Goal: Transaction & Acquisition: Purchase product/service

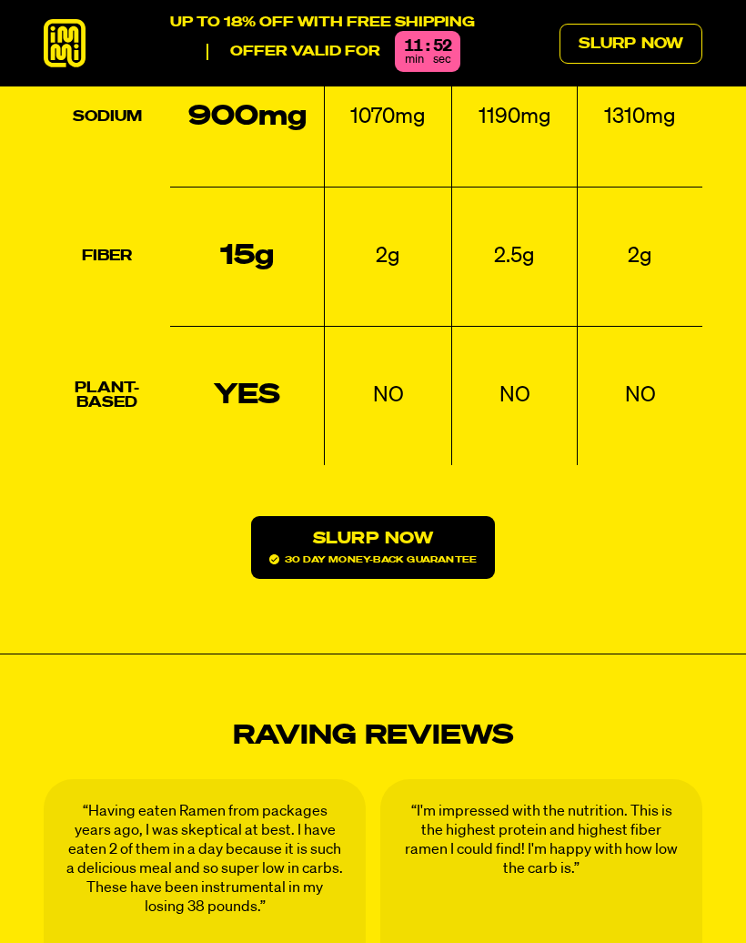
scroll to position [2225, 0]
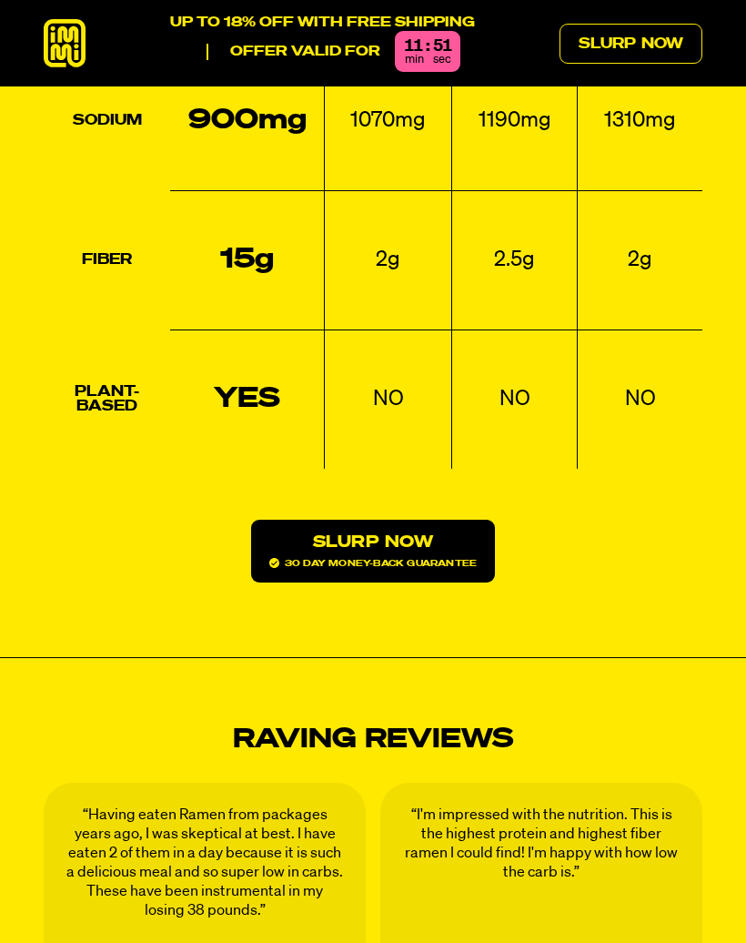
click at [401, 520] on link "Slurp Now 30 day money-back guarantee" at bounding box center [373, 551] width 244 height 63
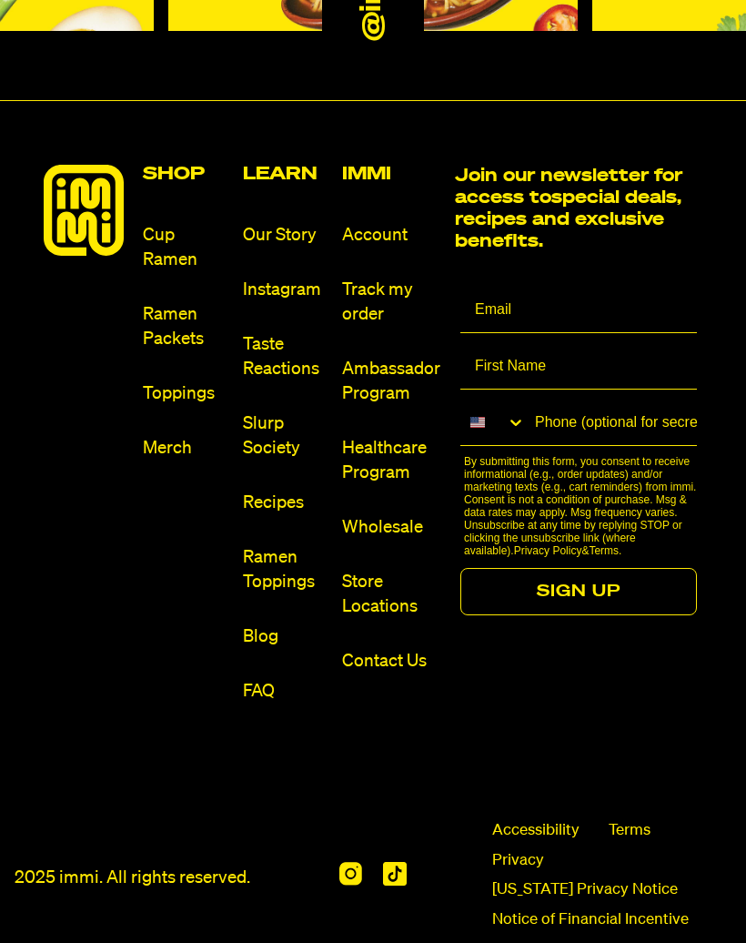
scroll to position [9222, 0]
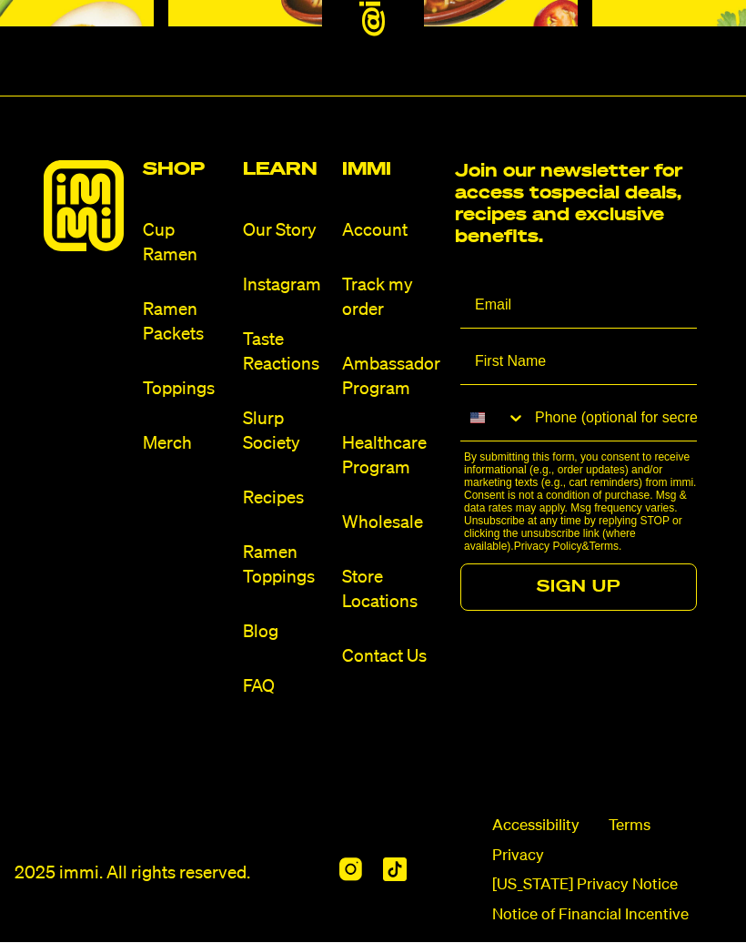
click at [167, 219] on link "Cup Ramen" at bounding box center [185, 243] width 85 height 49
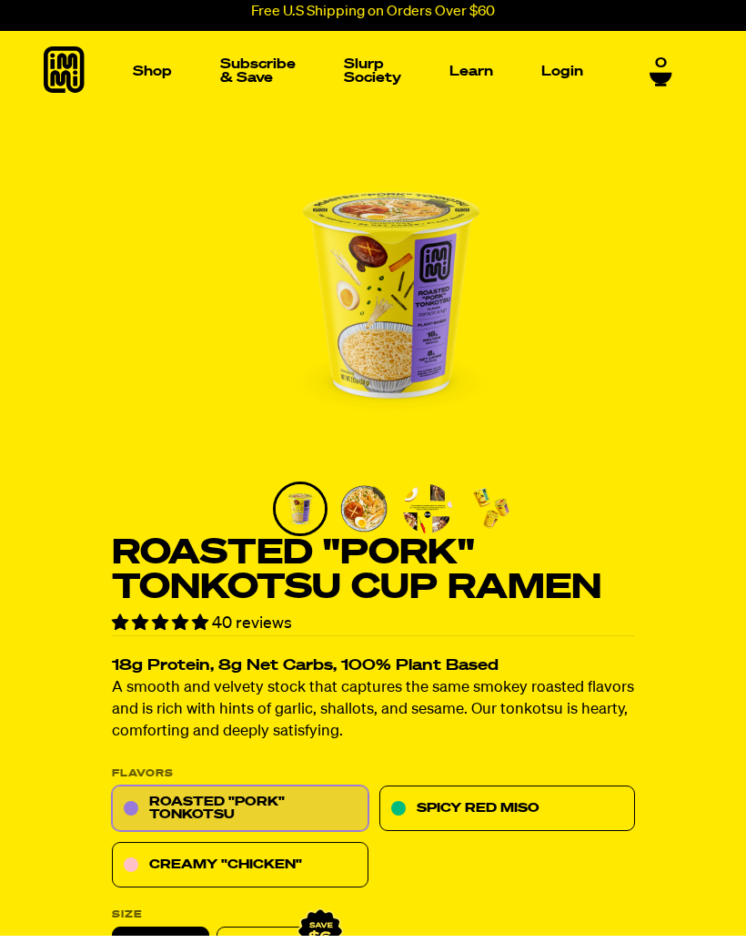
click at [275, 862] on link "Creamy "Chicken"" at bounding box center [240, 873] width 257 height 46
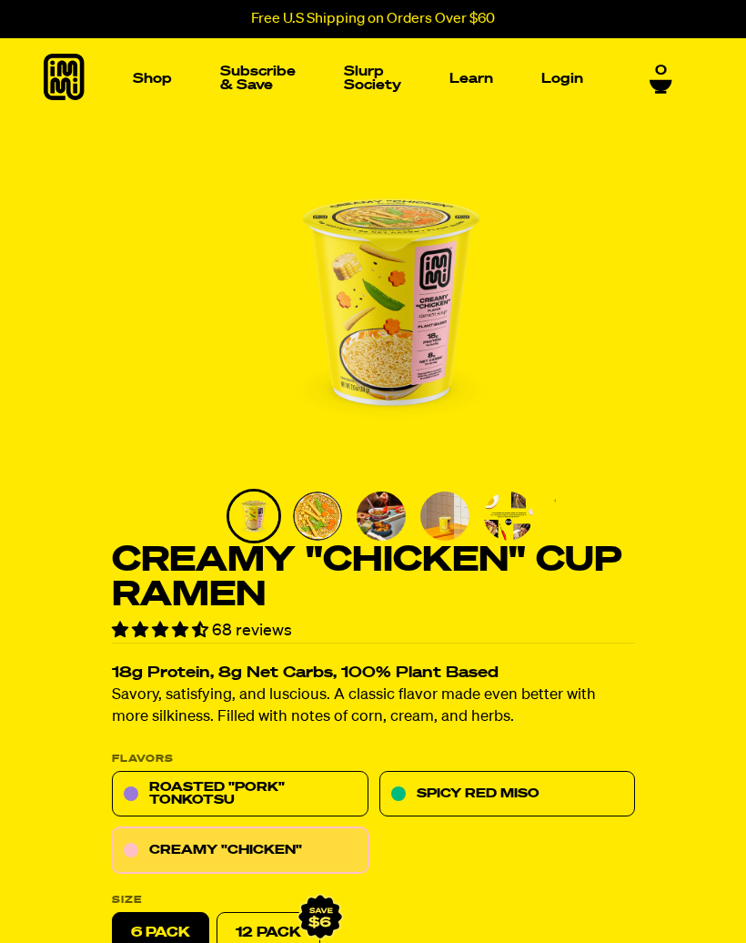
click at [507, 800] on link "Spicy Red Miso" at bounding box center [507, 795] width 257 height 46
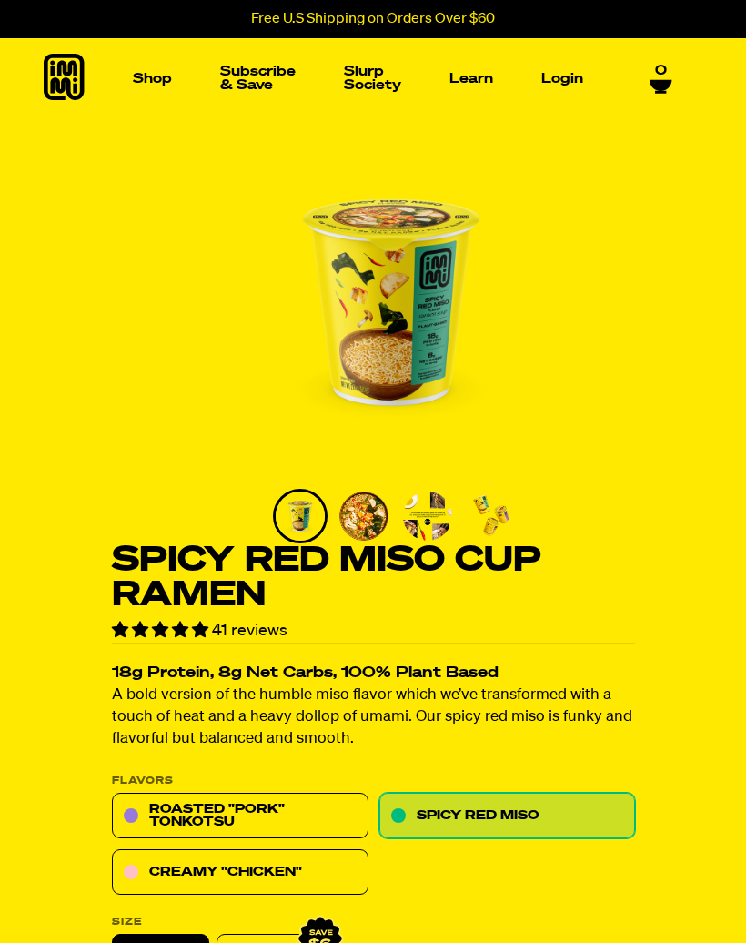
click at [98, 228] on img "Main navigation" at bounding box center [97, 215] width 125 height 125
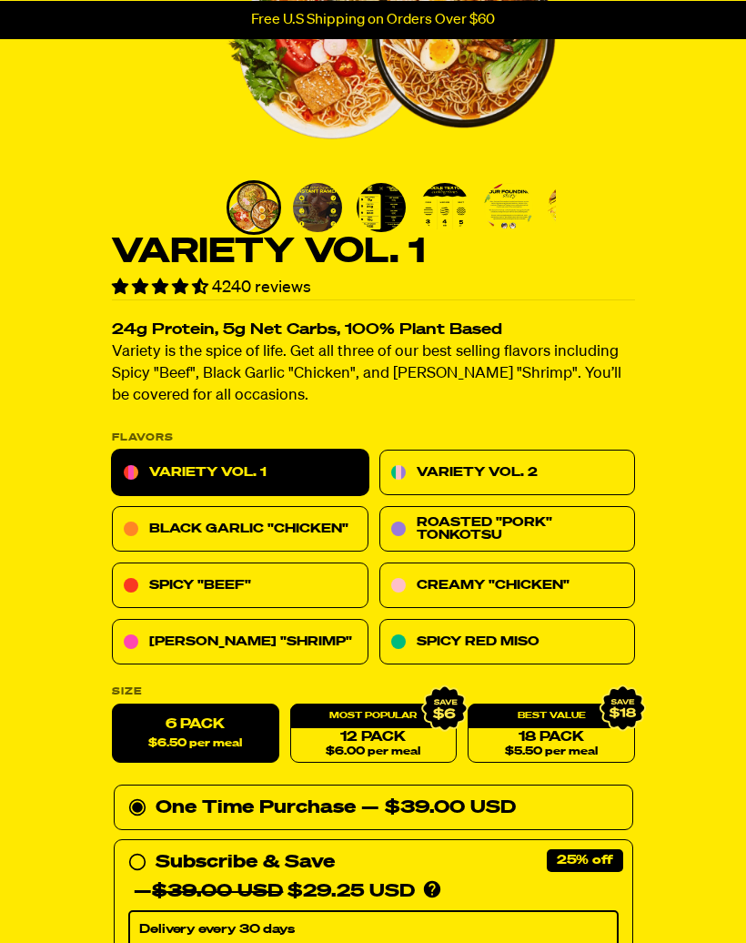
scroll to position [308, 0]
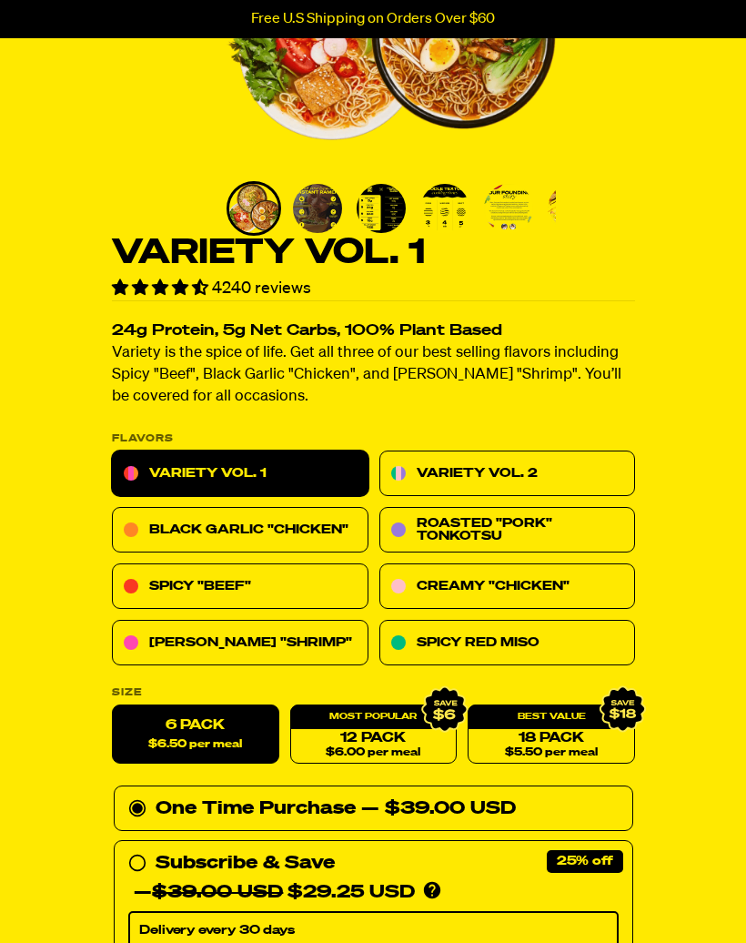
click at [417, 739] on link "12 Pack $6.00 per meal" at bounding box center [372, 734] width 167 height 59
radio input "false"
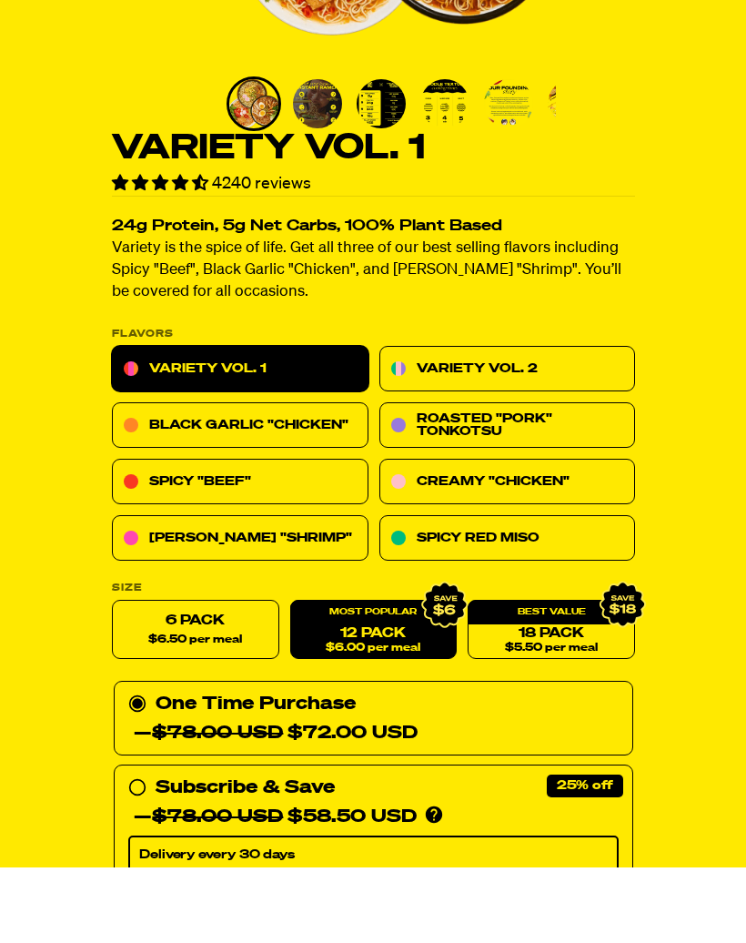
scroll to position [374, 0]
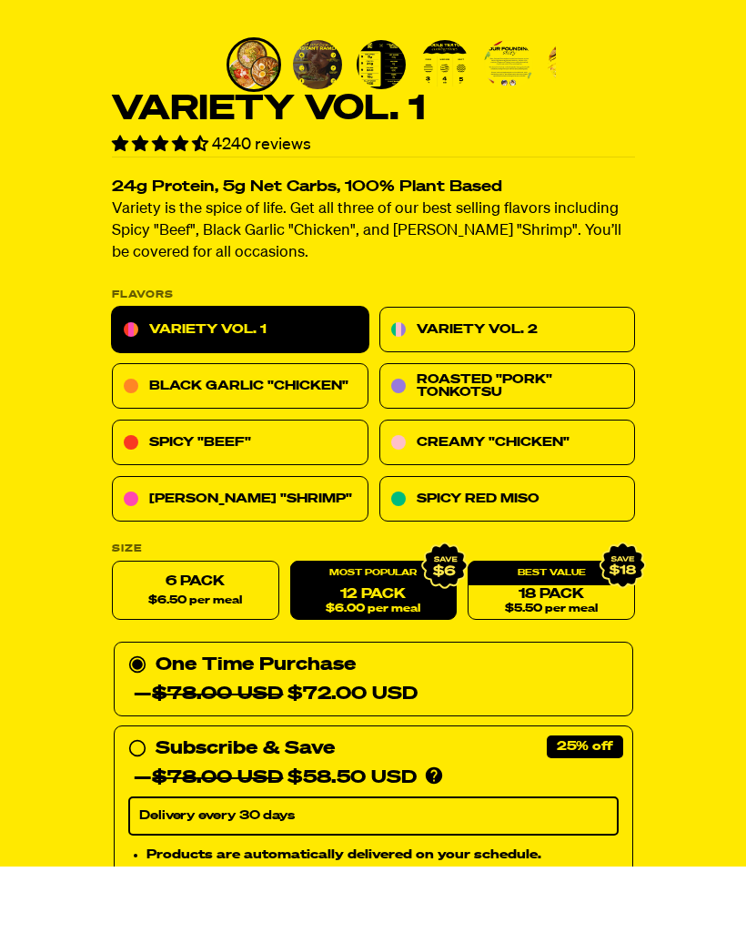
click at [561, 639] on link "18 Pack $5.50 per meal" at bounding box center [551, 668] width 167 height 59
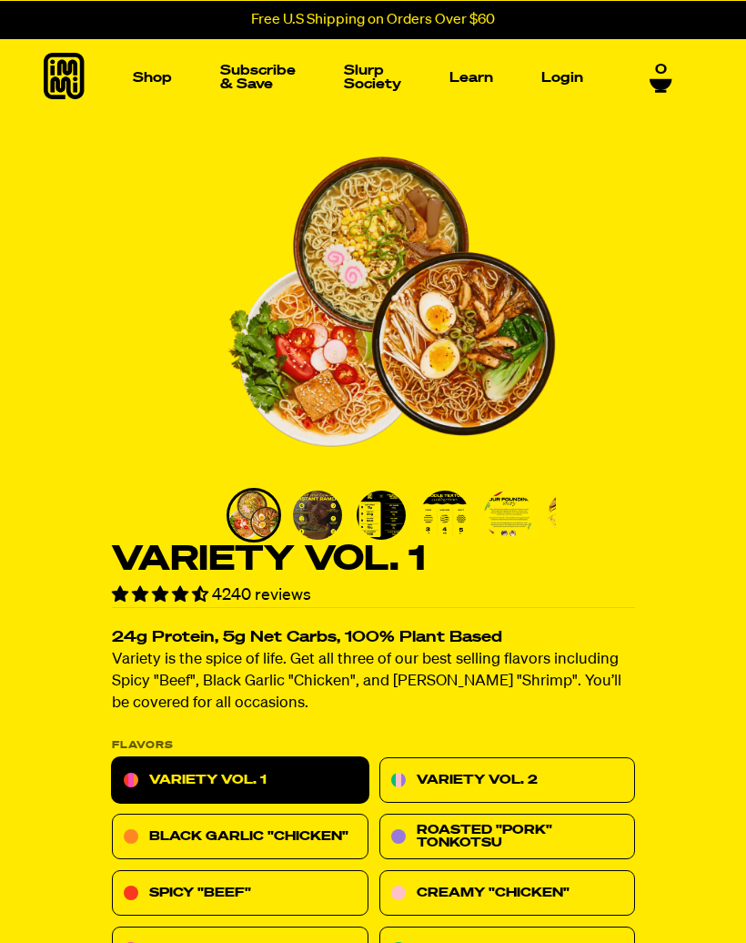
scroll to position [0, 0]
